Goal: Find specific page/section: Find specific page/section

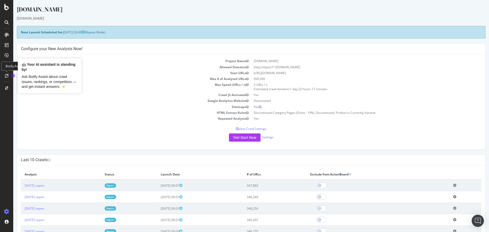
click at [11, 76] on circle "Tooltip anchor" at bounding box center [12, 75] width 3 height 3
click at [13, 76] on circle "Tooltip anchor" at bounding box center [12, 75] width 3 height 3
click at [4, 75] on div at bounding box center [7, 76] width 8 height 8
